Goal: Entertainment & Leisure: Consume media (video, audio)

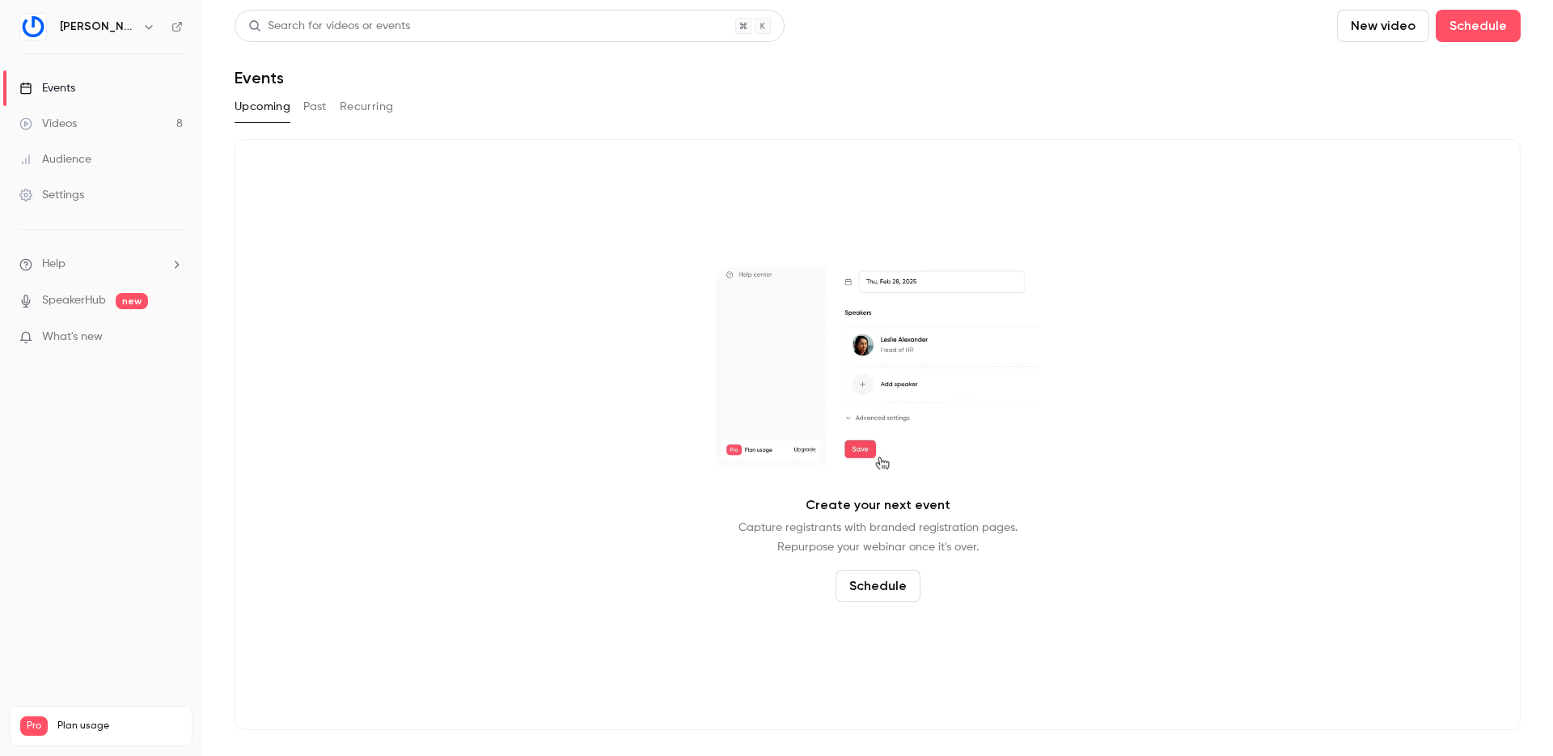
click at [67, 119] on div "Videos" at bounding box center [47, 124] width 57 height 16
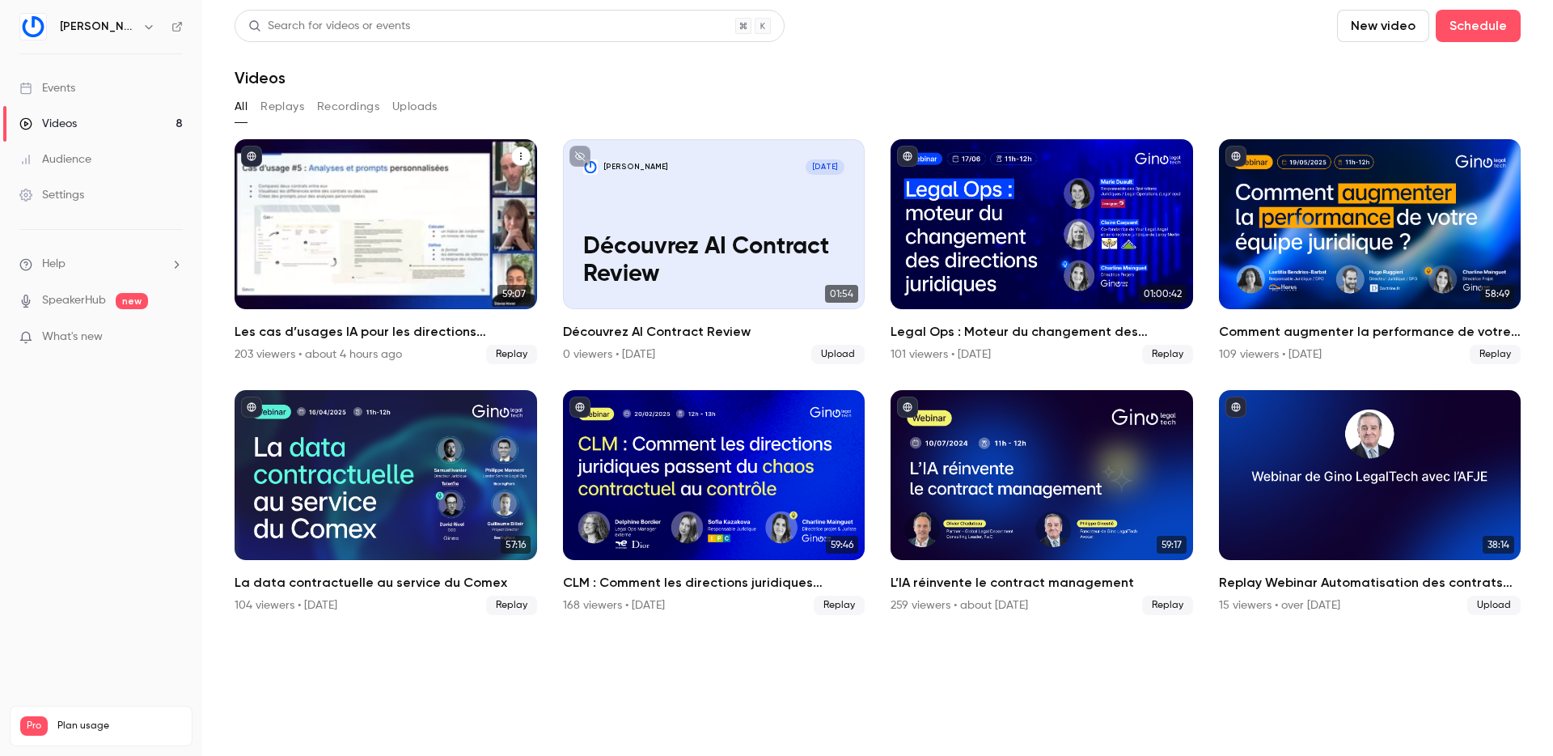
click at [451, 215] on div "Les cas d’usages IA pour les directions juridiques" at bounding box center [386, 224] width 303 height 170
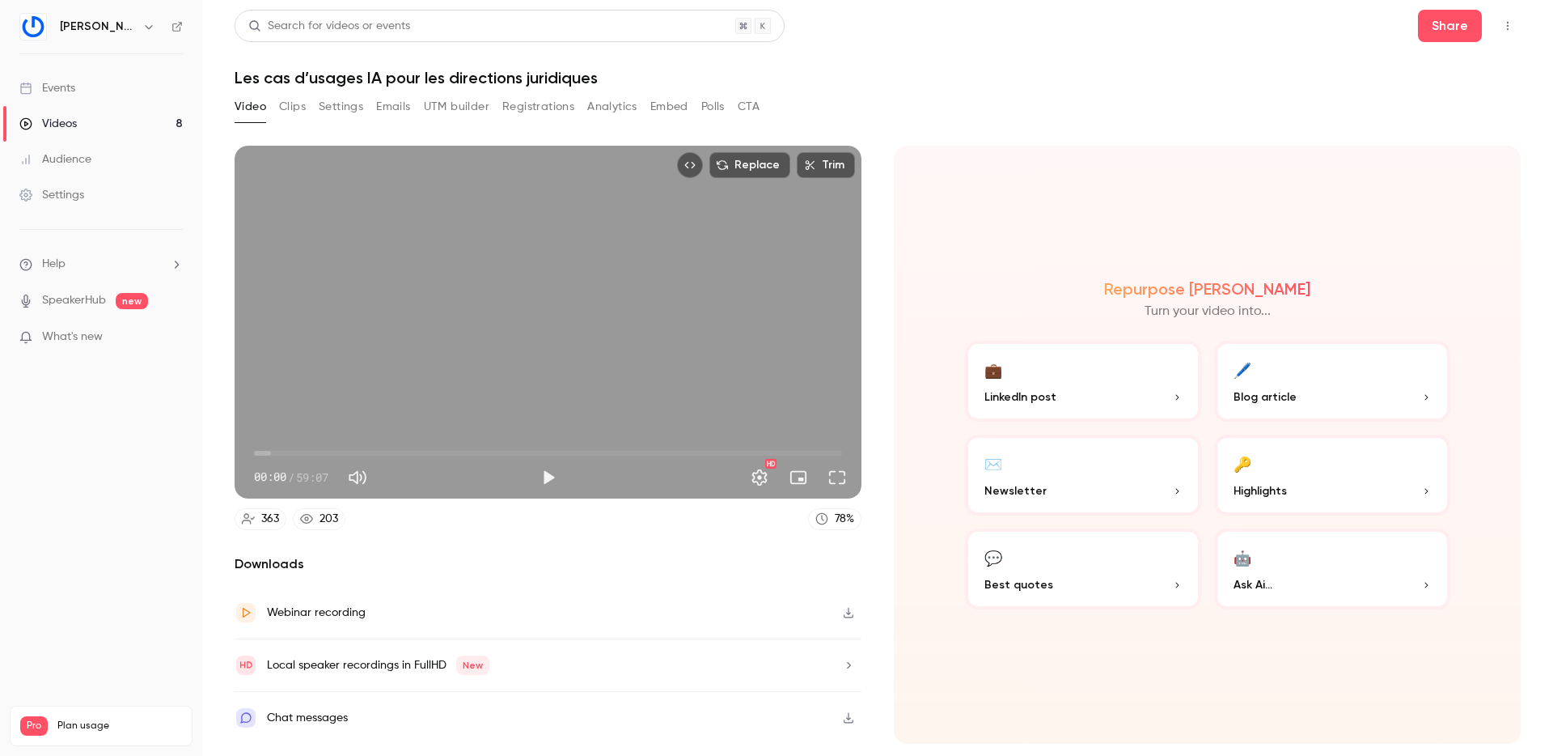
click at [850, 616] on icon "button" at bounding box center [849, 613] width 10 height 11
